Goal: Information Seeking & Learning: Learn about a topic

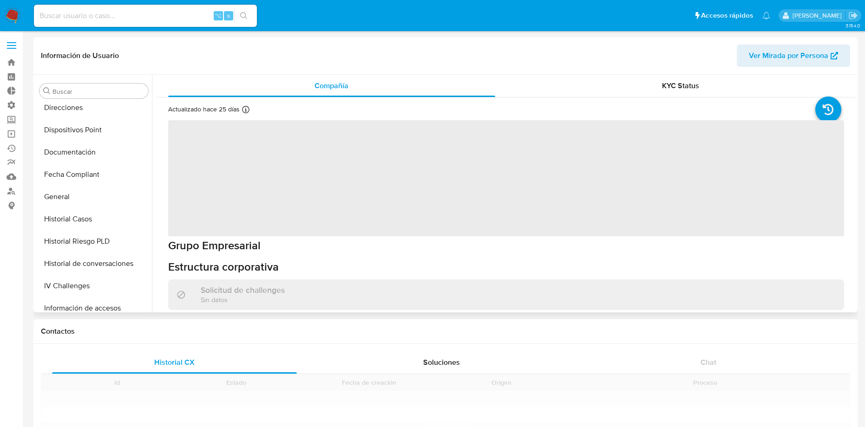
scroll to position [393, 0]
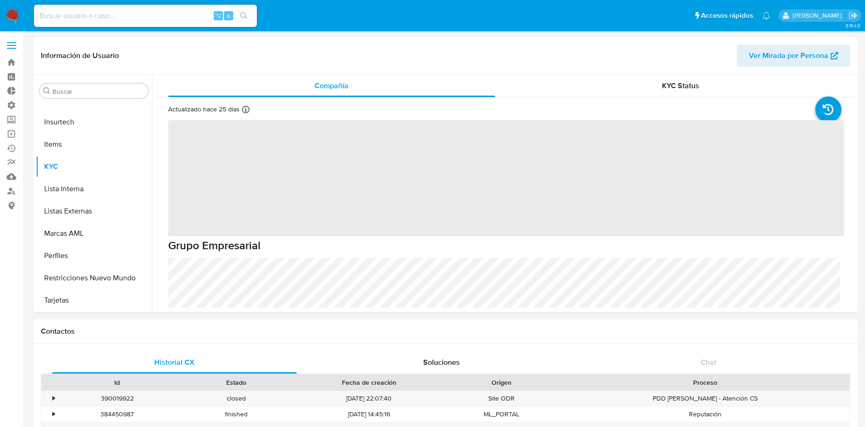
click at [12, 25] on nav "Pausado Ver notificaciones ⌥ s Accesos rápidos Presiona las siguientes teclas p…" at bounding box center [432, 15] width 865 height 31
click at [13, 22] on img at bounding box center [13, 16] width 16 height 16
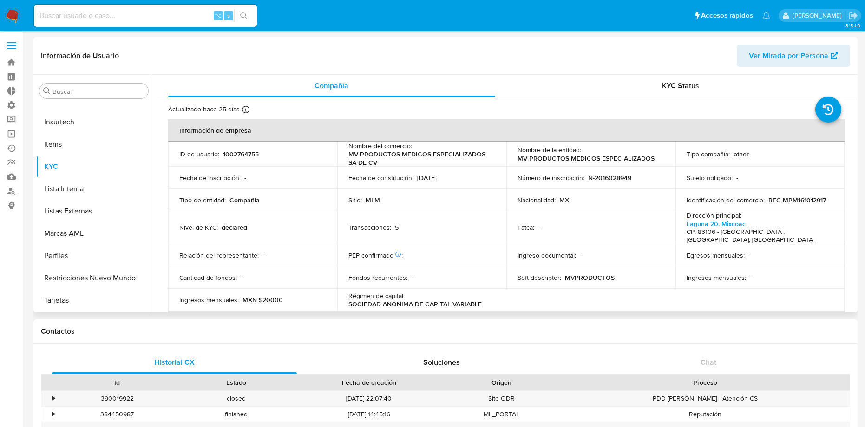
select select "10"
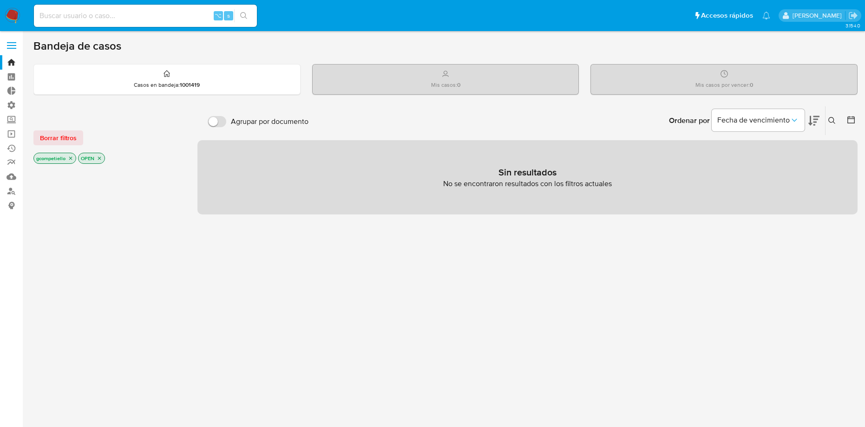
click at [72, 161] on p "gcompetiello" at bounding box center [55, 158] width 42 height 10
click at [72, 157] on icon "close-filter" at bounding box center [71, 159] width 6 height 6
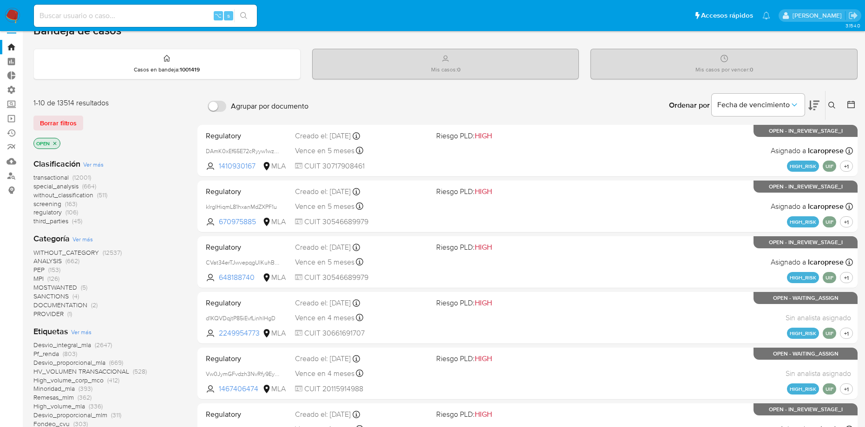
scroll to position [16, 0]
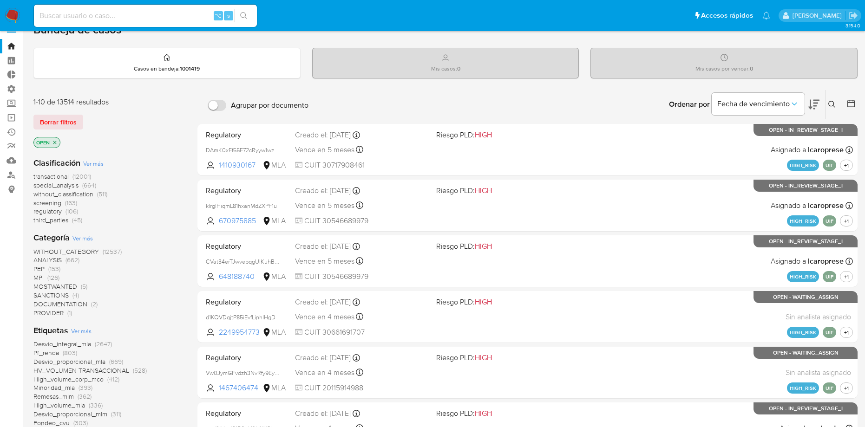
click at [44, 199] on span "screening" at bounding box center [47, 202] width 28 height 9
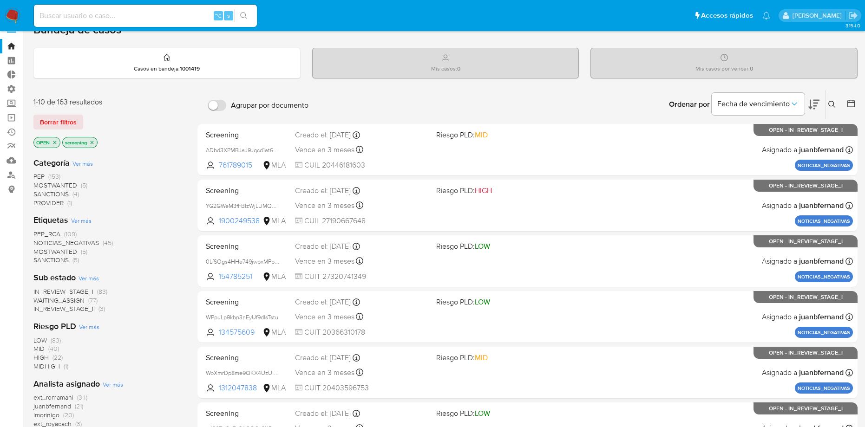
click at [41, 176] on span "PEP" at bounding box center [38, 176] width 11 height 9
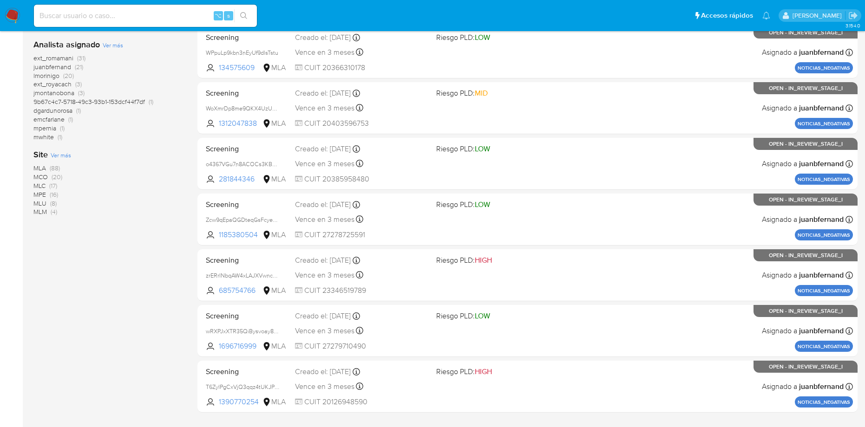
scroll to position [306, 0]
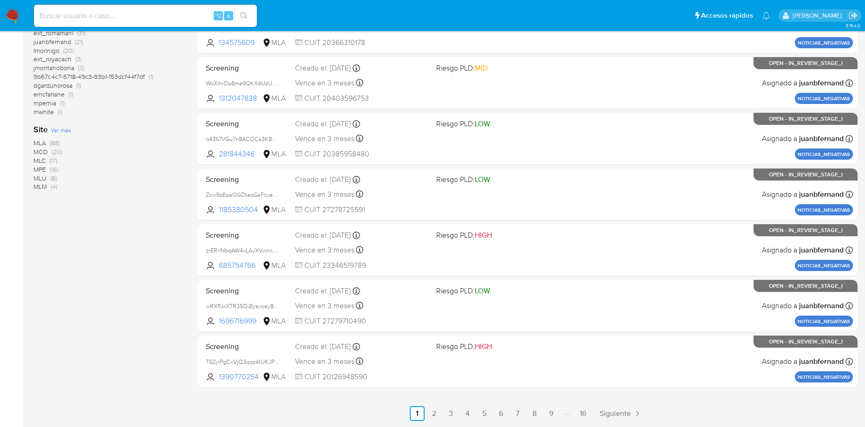
click at [36, 184] on span "MLM" at bounding box center [39, 186] width 13 height 9
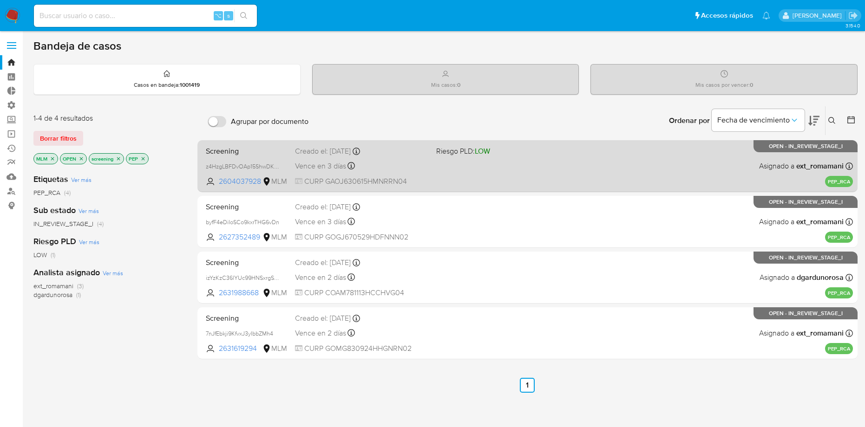
click at [238, 157] on div "Screening z4HzgLBFDvOAp15ShwDK7ond 2604037928 MLM Riesgo PLD: LOW Creado el: 16…" at bounding box center [527, 166] width 651 height 47
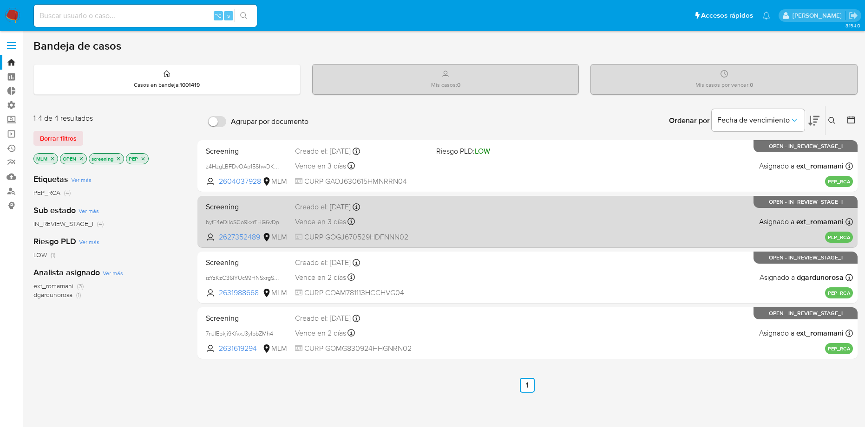
click at [260, 232] on div "Screening byfF4eDiIoSCo9kxrTHG6vDn 2627352489 MLM Creado el: 16/08/2025 Creado …" at bounding box center [527, 221] width 651 height 47
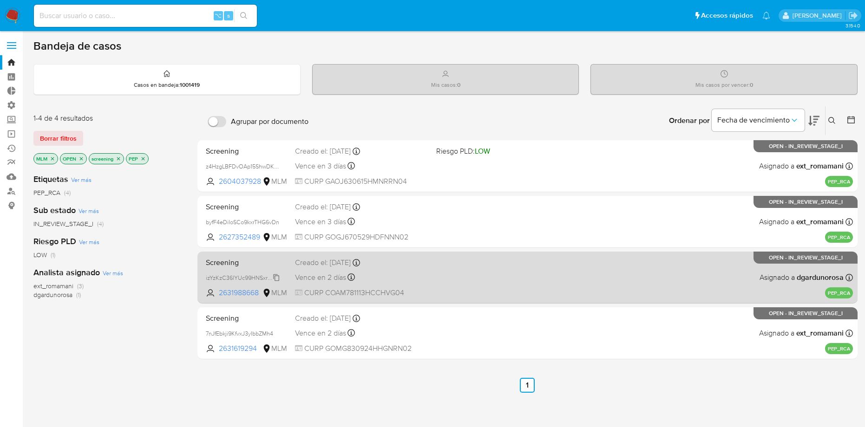
click at [248, 278] on span "izYzKzC36lYUc99HNSxrgS0y" at bounding box center [243, 277] width 75 height 10
click at [246, 279] on span "izYzKzC36lYUc99HNSxrgS0y" at bounding box center [243, 277] width 75 height 10
click at [232, 262] on span "Screening" at bounding box center [247, 262] width 82 height 12
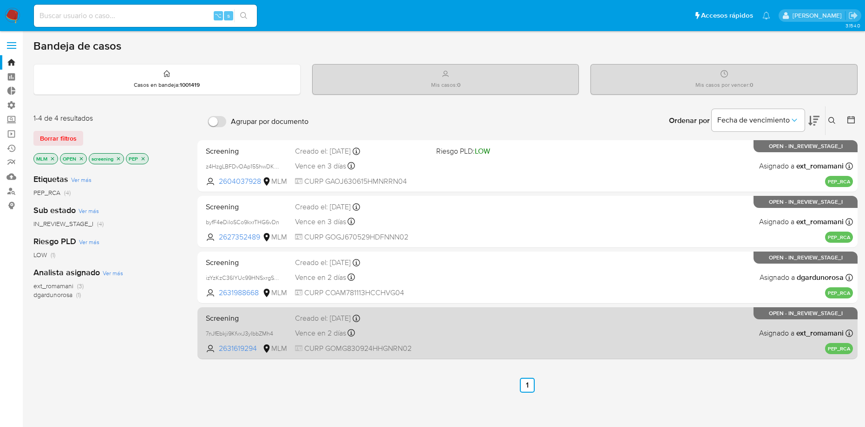
click at [218, 323] on span "Screening" at bounding box center [247, 318] width 82 height 12
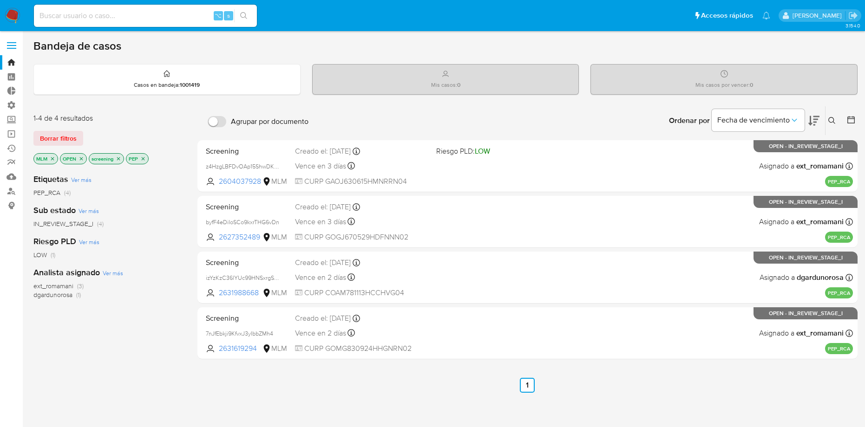
click at [82, 158] on icon "close-filter" at bounding box center [82, 159] width 6 height 6
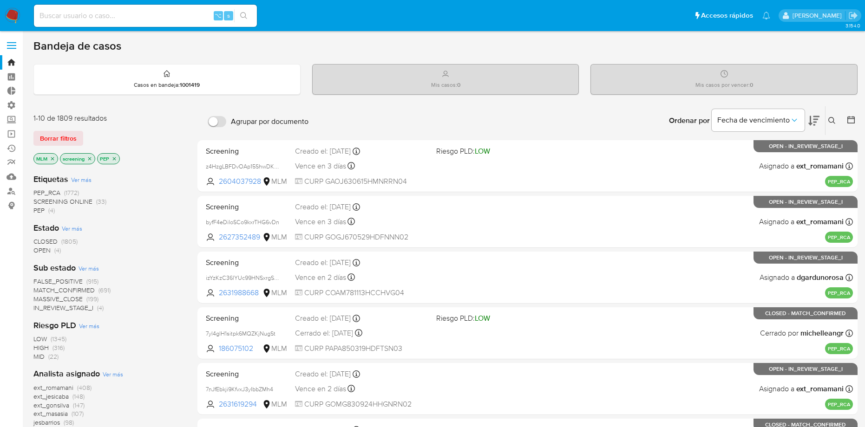
click at [46, 240] on span "CLOSED" at bounding box center [45, 241] width 24 height 9
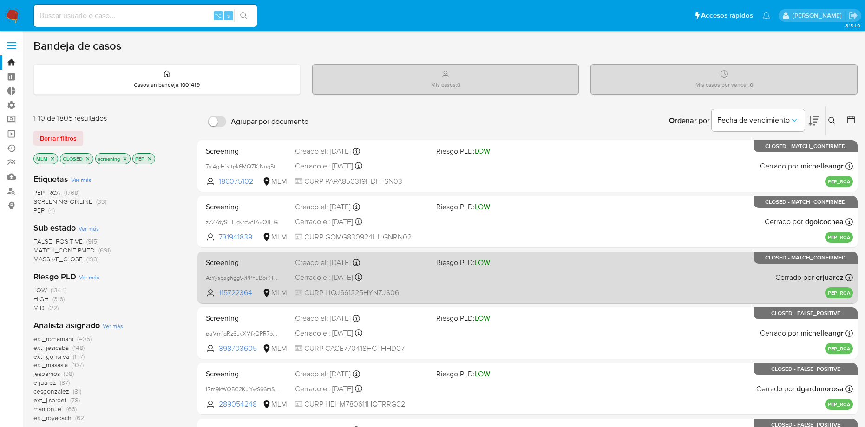
click at [242, 265] on span "Screening" at bounding box center [247, 262] width 82 height 12
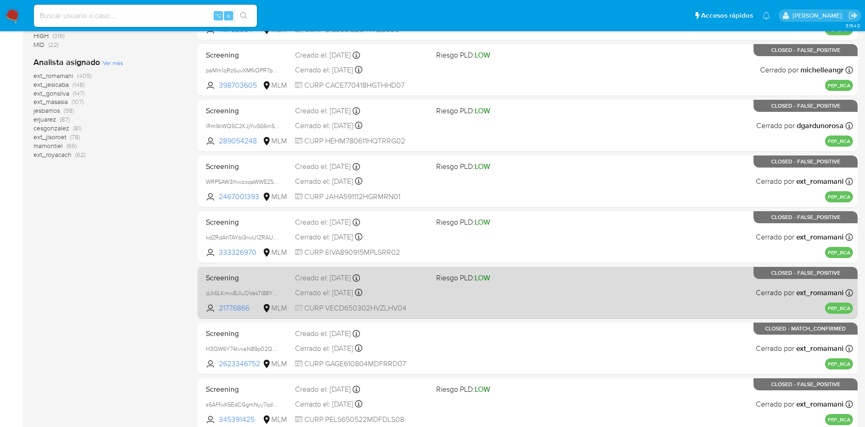
scroll to position [306, 0]
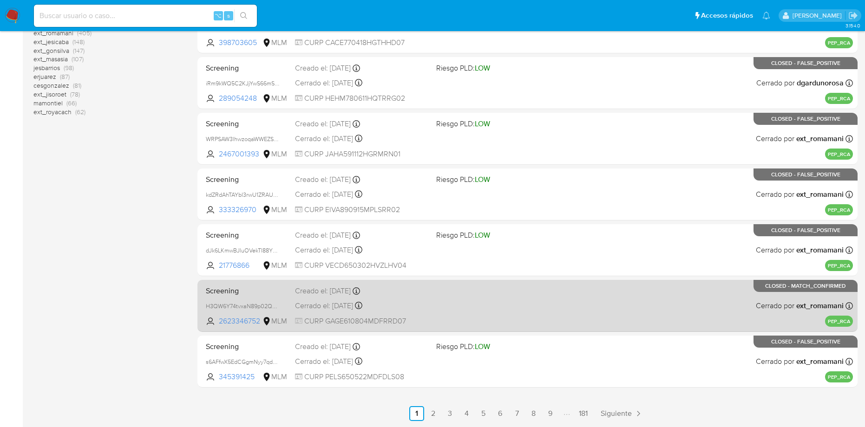
click at [263, 295] on span "Screening" at bounding box center [247, 290] width 82 height 12
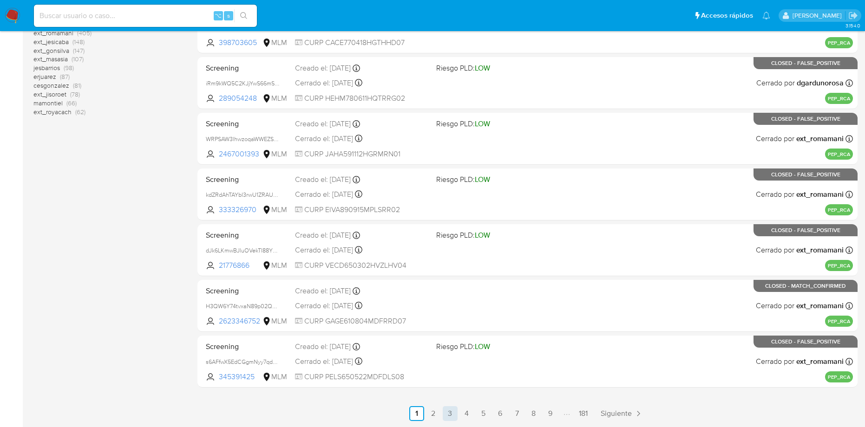
click at [449, 413] on link "3" at bounding box center [450, 413] width 15 height 15
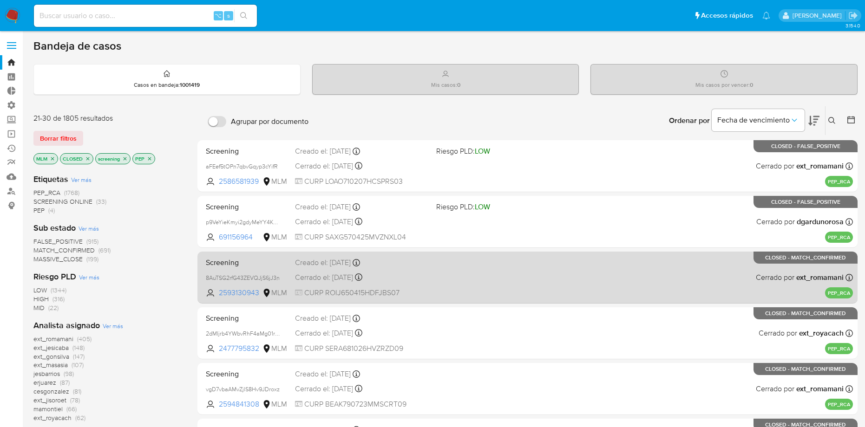
click at [479, 282] on div "Screening 8AuTSG2rfG43ZEVQJjS6jJ3n 2593130943 MLM Creado el: 31/07/2025 Creado …" at bounding box center [527, 277] width 651 height 47
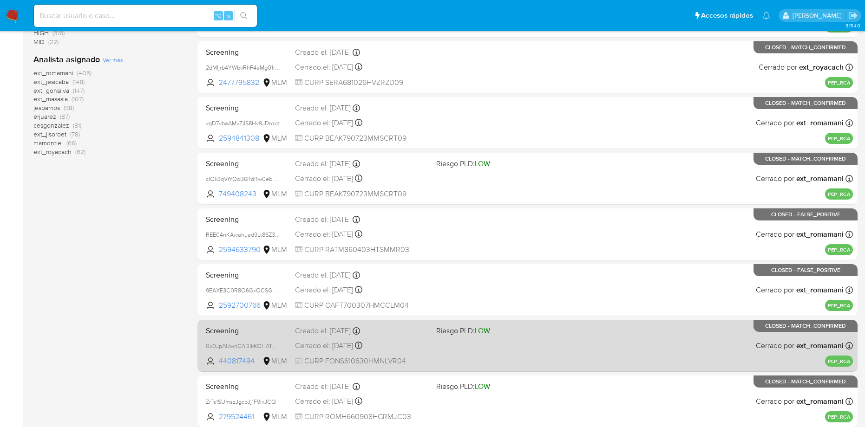
scroll to position [306, 0]
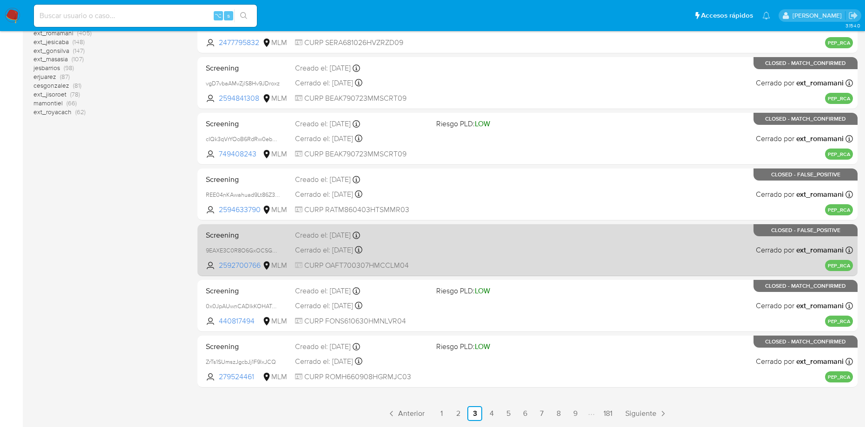
click at [540, 249] on div "Screening 9EAXE3C0R8O6GxOCSGEAx7uA 2592700766 MLM Creado el: 29/07/2025 Creado …" at bounding box center [527, 250] width 651 height 47
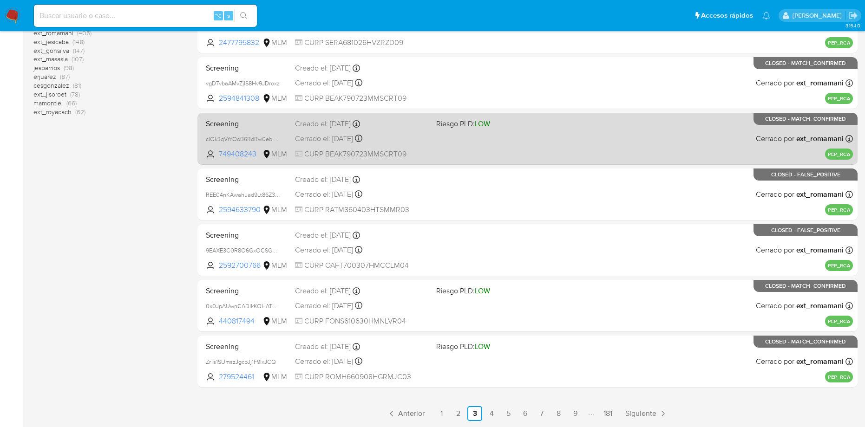
click at [597, 118] on div "Screening cIQk3qVrYOoB6RdRw0eb9ngl 749408243 MLM Riesgo PLD: LOW Creado el: 30/…" at bounding box center [527, 138] width 651 height 47
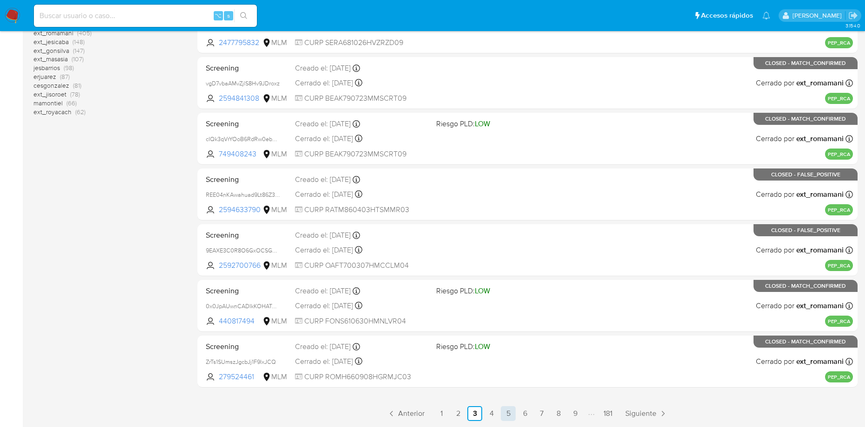
click at [503, 411] on link "5" at bounding box center [508, 413] width 15 height 15
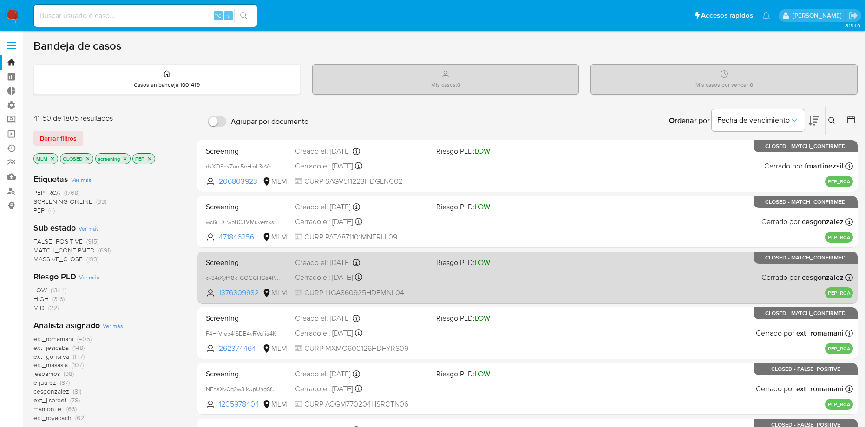
click at [505, 279] on div "Screening cv34iXyfY8kTGOCGHGe4PNDM 1376309982 MLM Riesgo PLD: LOW Creado el: 16…" at bounding box center [527, 277] width 651 height 47
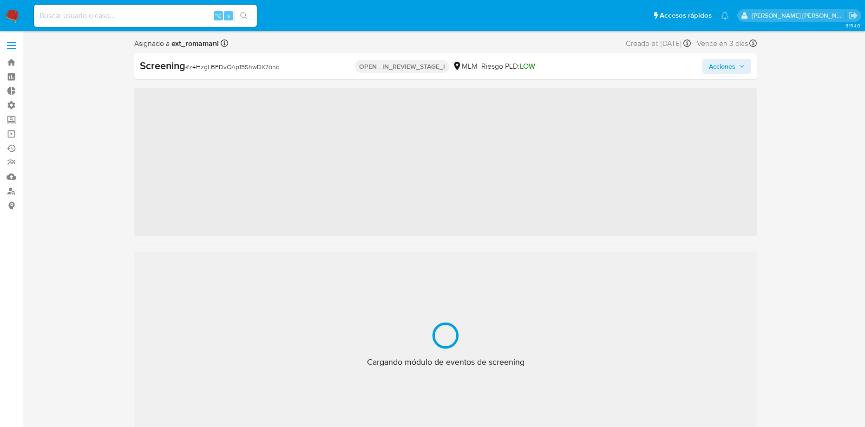
scroll to position [393, 0]
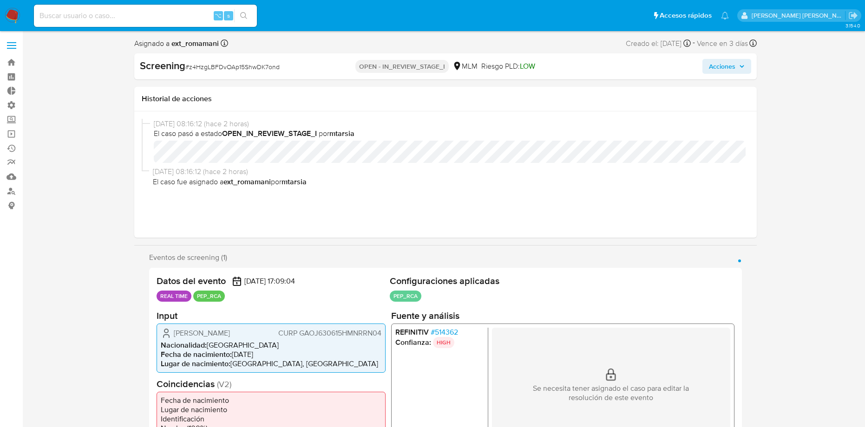
select select "10"
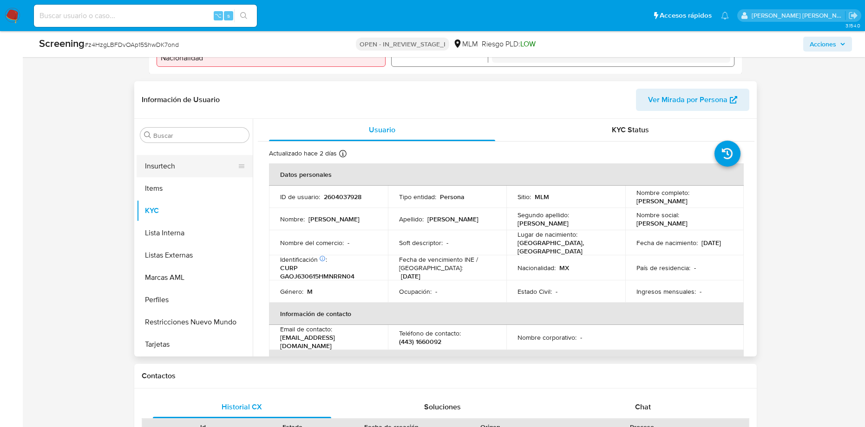
scroll to position [373, 0]
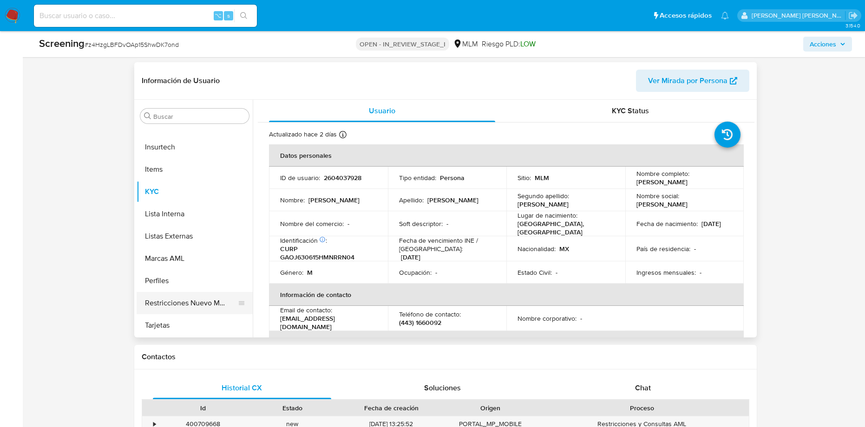
click at [197, 297] on button "Restricciones Nuevo Mundo" at bounding box center [191, 303] width 109 height 22
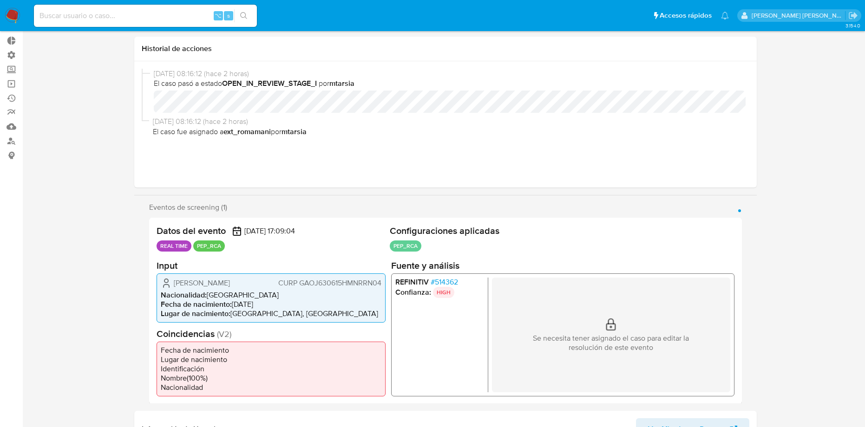
scroll to position [0, 0]
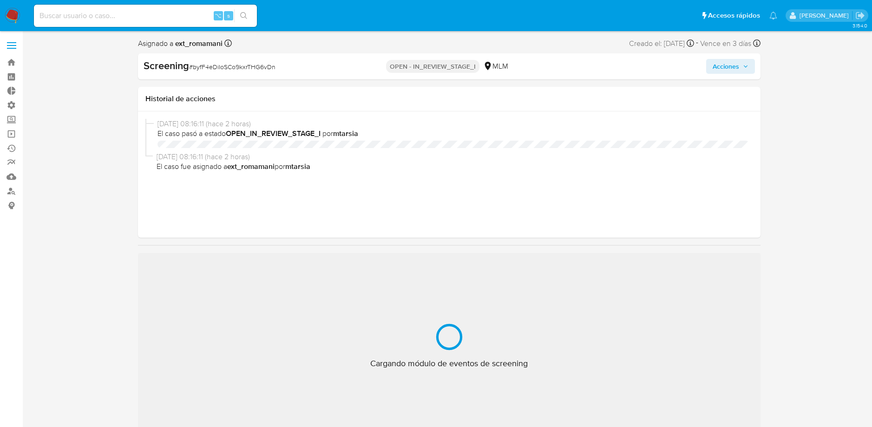
select select "10"
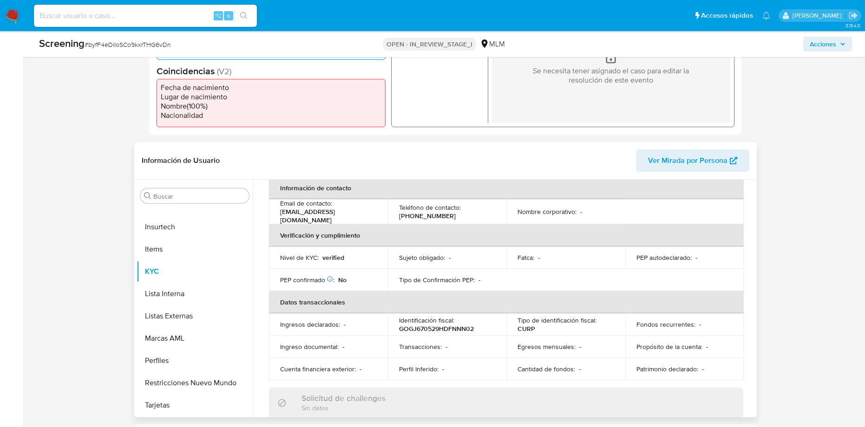
scroll to position [308, 0]
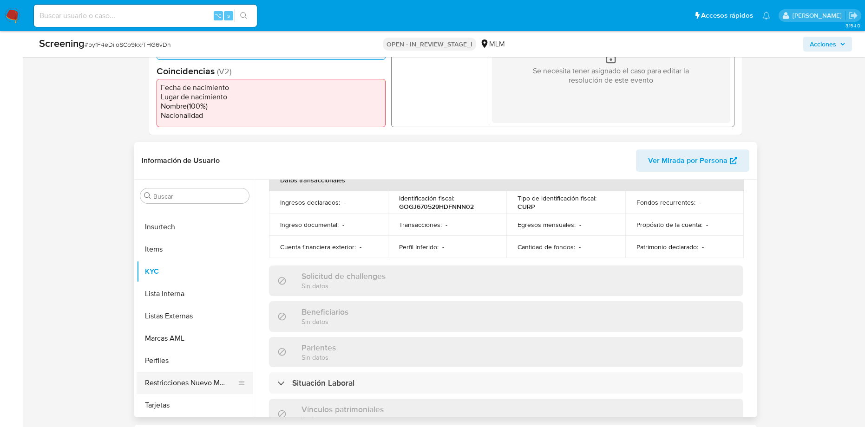
click at [184, 377] on button "Restricciones Nuevo Mundo" at bounding box center [191, 383] width 109 height 22
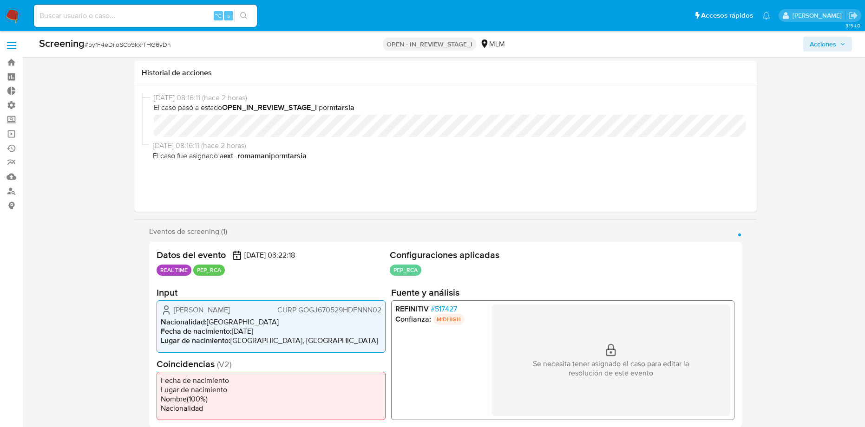
scroll to position [303, 0]
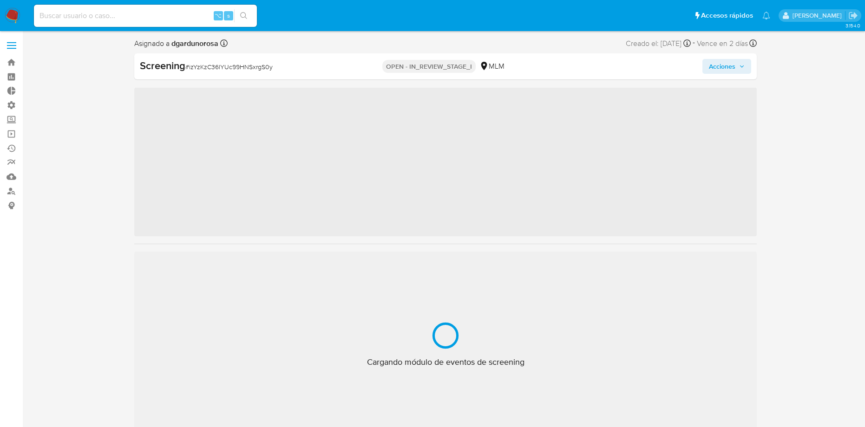
scroll to position [393, 0]
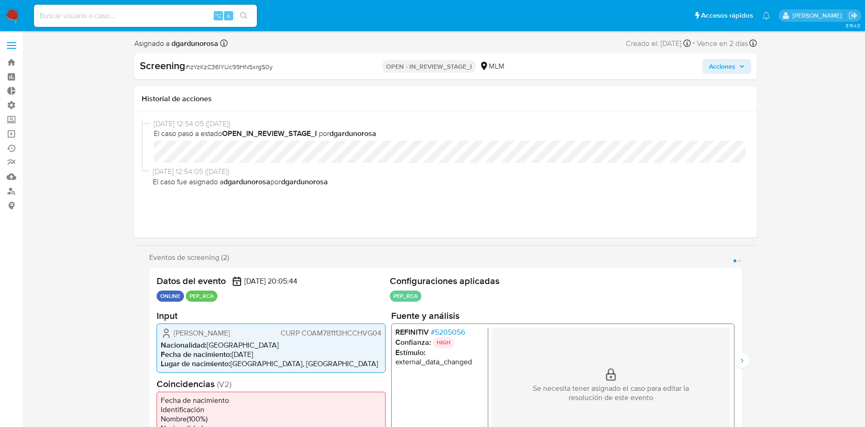
select select "10"
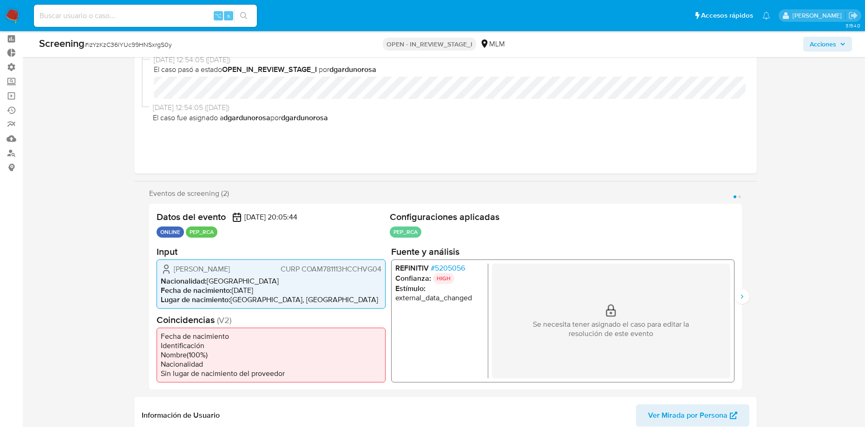
scroll to position [175, 0]
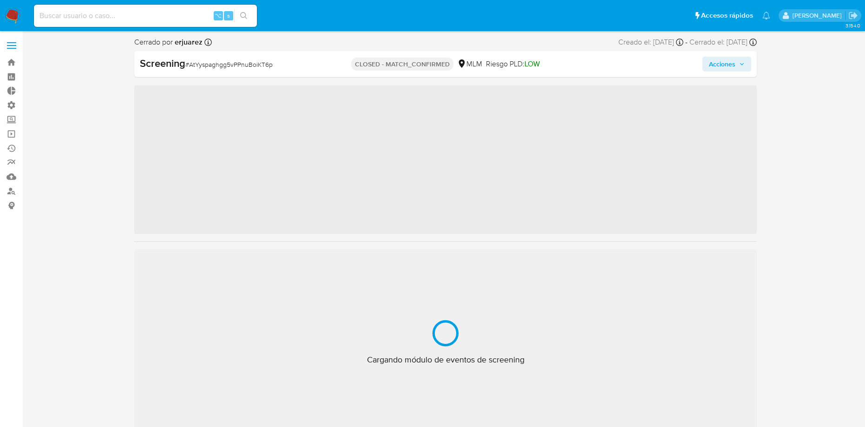
scroll to position [393, 0]
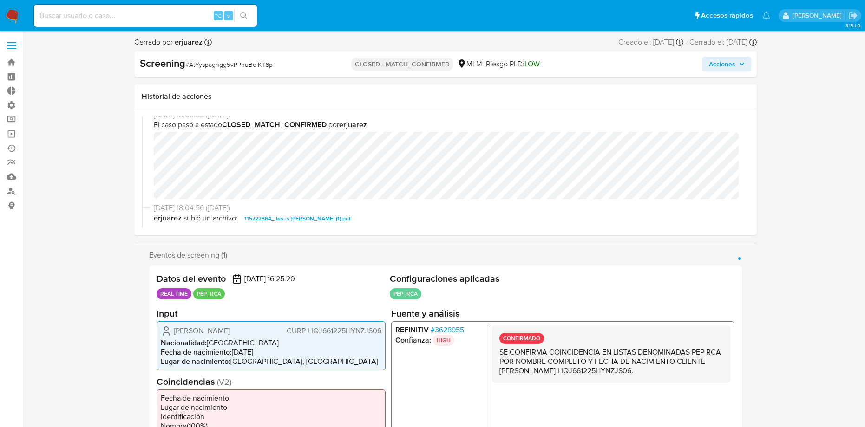
select select "10"
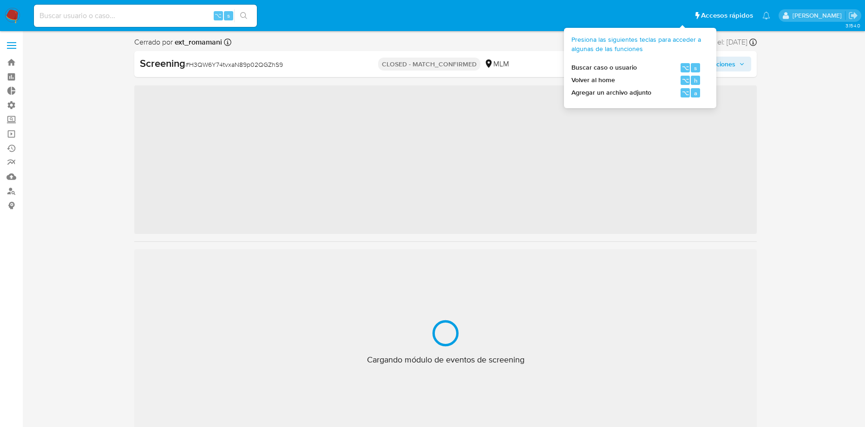
scroll to position [393, 0]
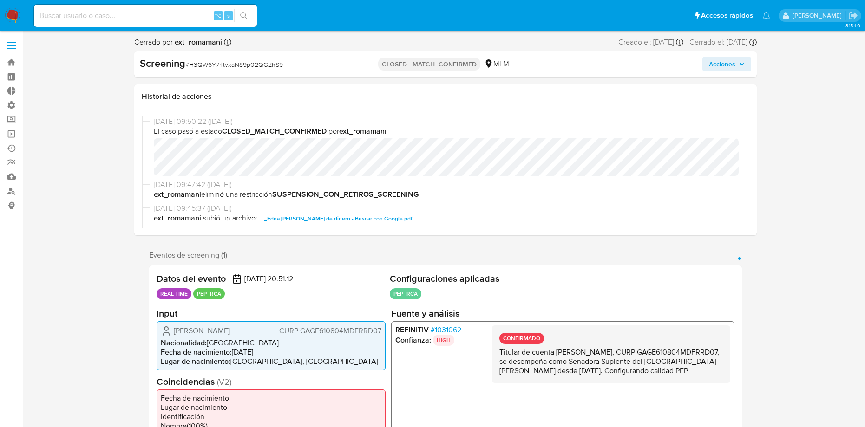
select select "10"
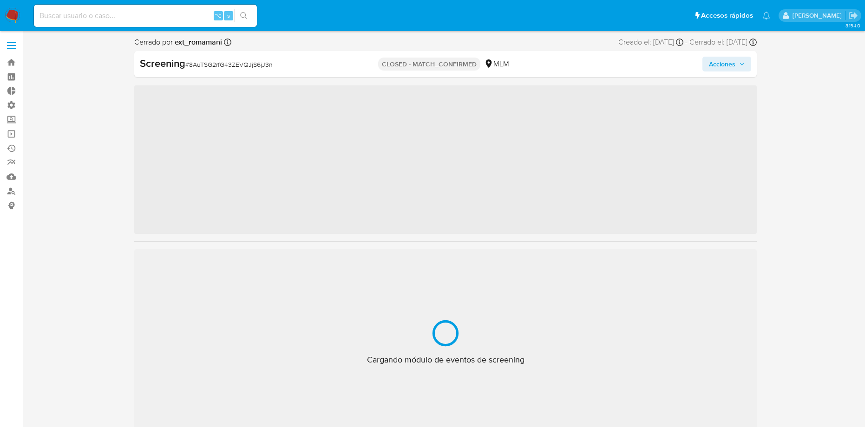
scroll to position [393, 0]
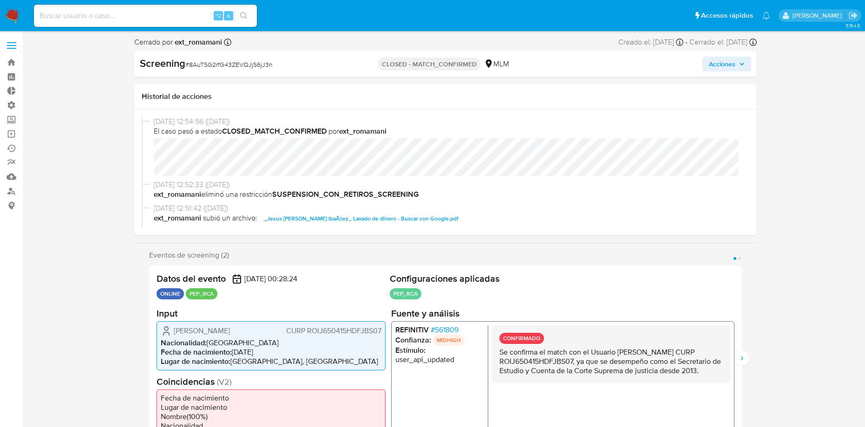
select select "10"
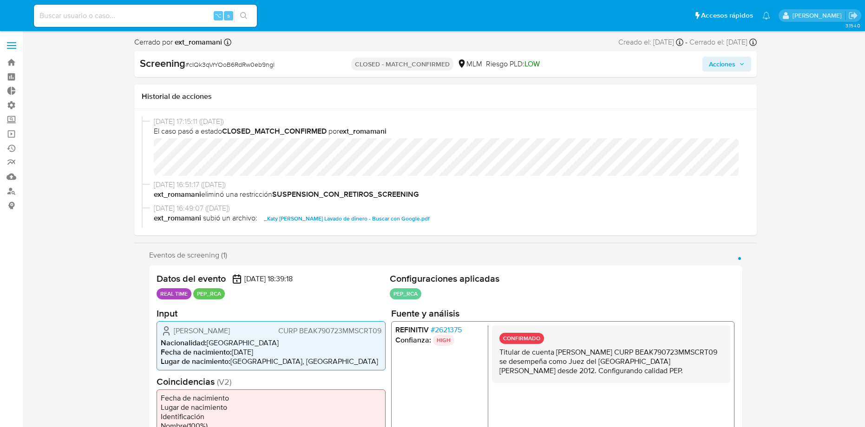
select select "10"
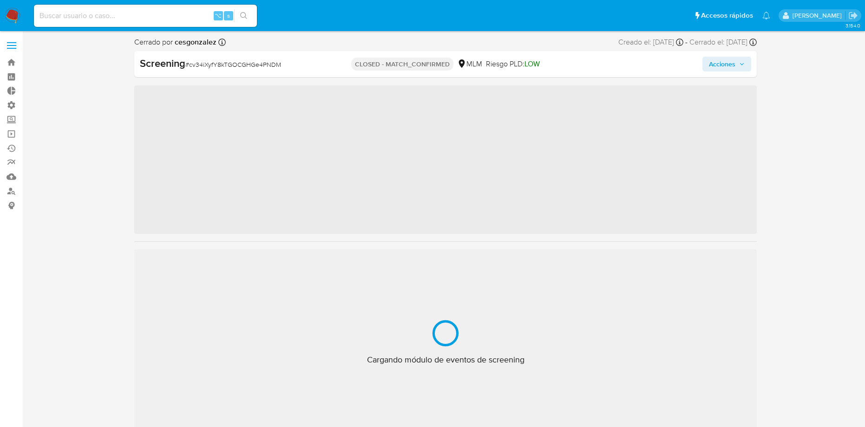
scroll to position [393, 0]
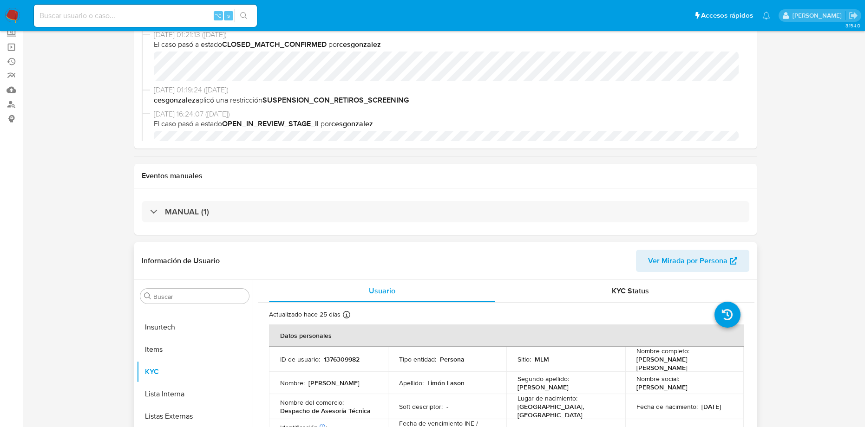
select select "10"
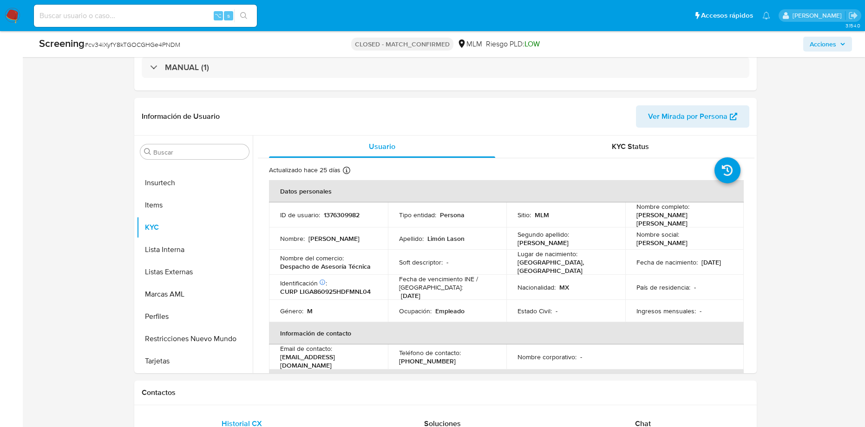
scroll to position [0, 0]
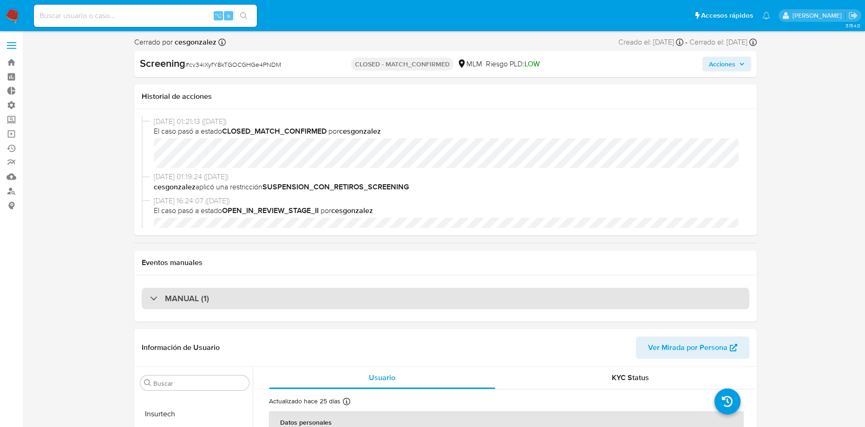
click at [275, 296] on div "MANUAL (1)" at bounding box center [446, 298] width 608 height 21
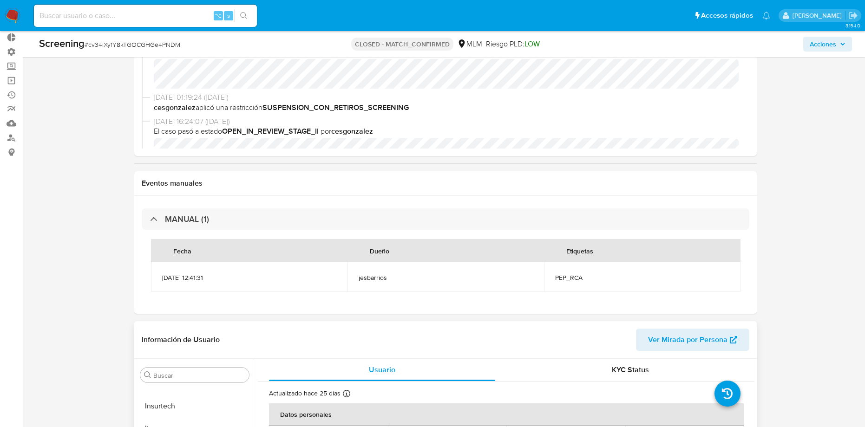
scroll to position [156, 0]
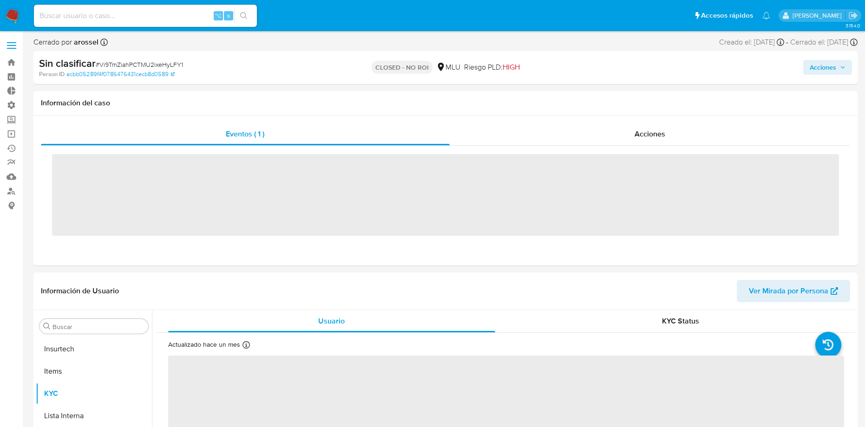
scroll to position [415, 0]
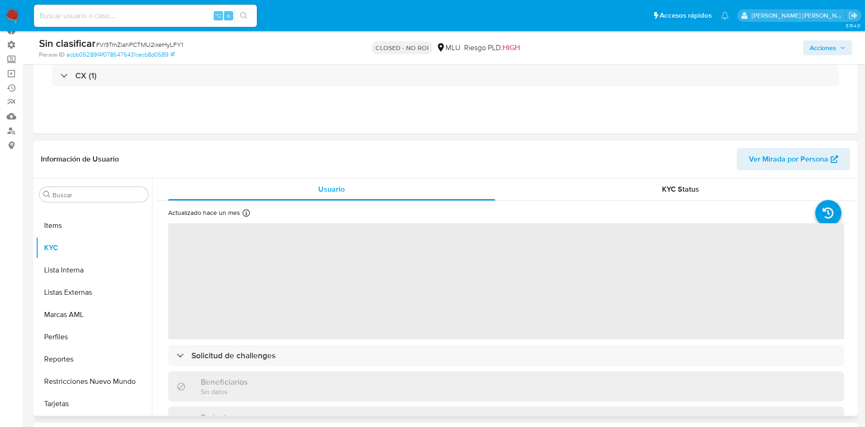
scroll to position [124, 0]
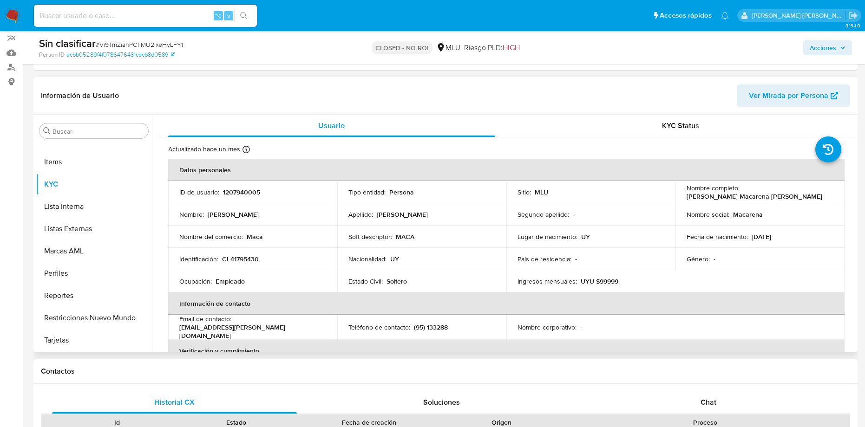
select select "10"
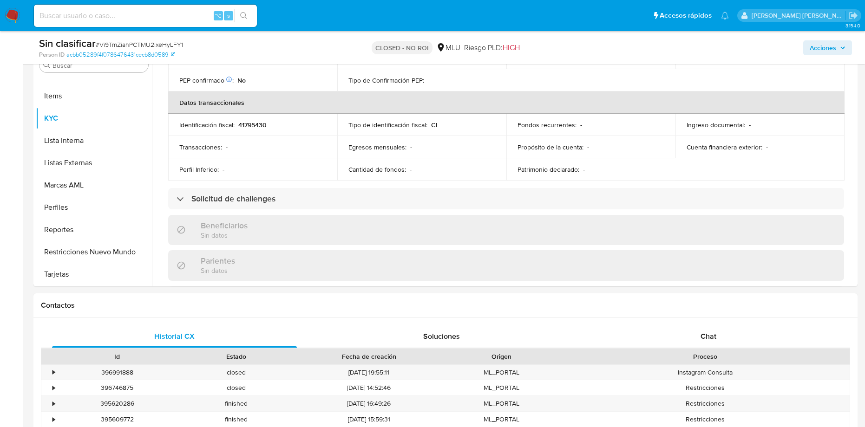
scroll to position [340, 0]
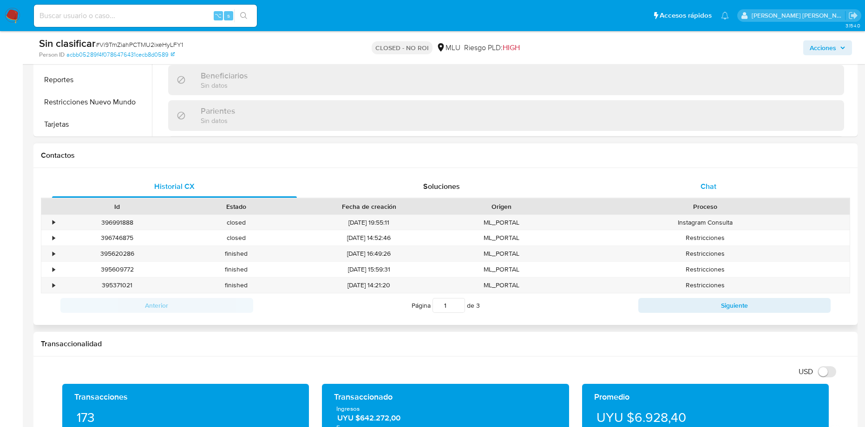
click at [689, 182] on div "Chat" at bounding box center [708, 187] width 245 height 22
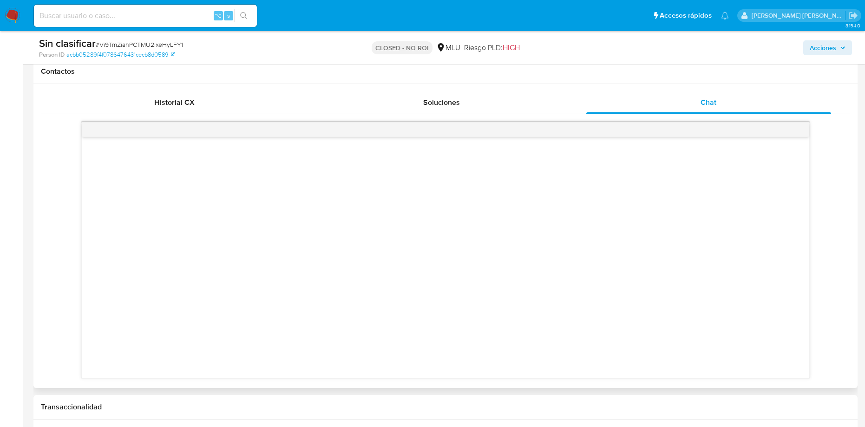
scroll to position [423, 0]
click at [441, 112] on div "Soluciones" at bounding box center [441, 104] width 245 height 22
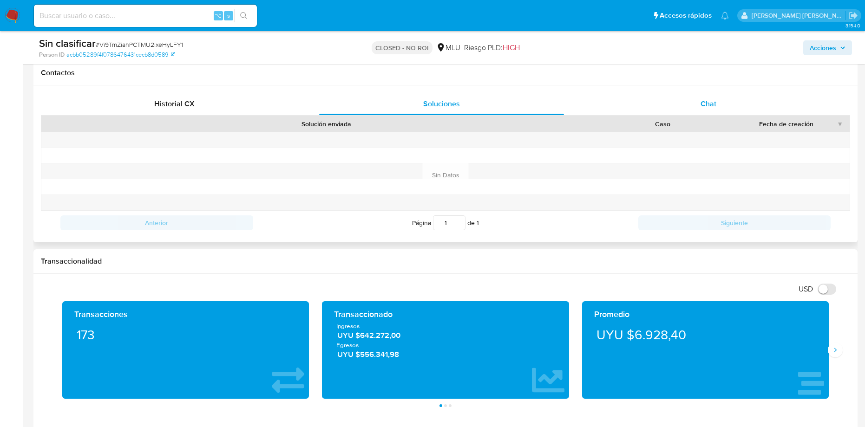
click at [637, 105] on div "Chat" at bounding box center [708, 104] width 245 height 22
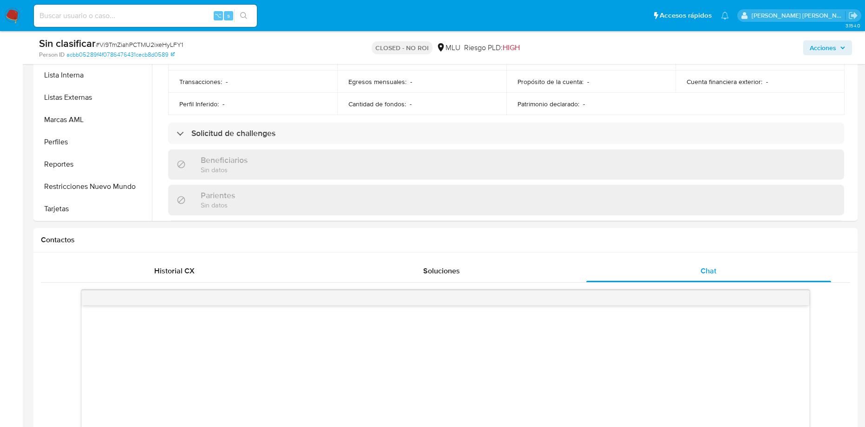
scroll to position [0, 0]
